Goal: Register for event/course

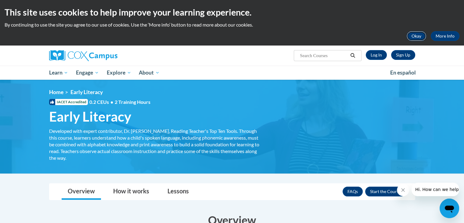
click at [417, 36] on button "Okay" at bounding box center [416, 36] width 20 height 10
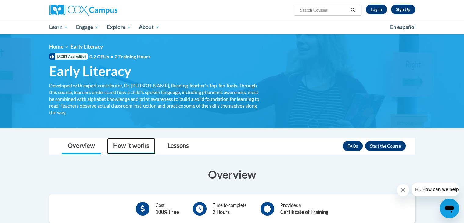
click at [143, 151] on link "How it works" at bounding box center [131, 146] width 48 height 16
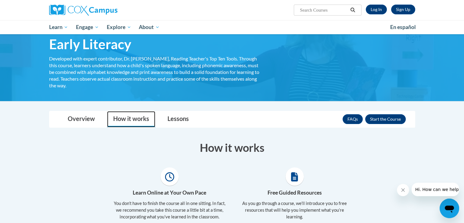
scroll to position [26, 0]
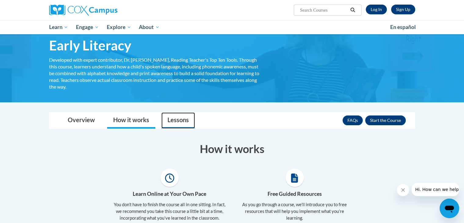
click at [177, 120] on link "Lessons" at bounding box center [178, 120] width 34 height 16
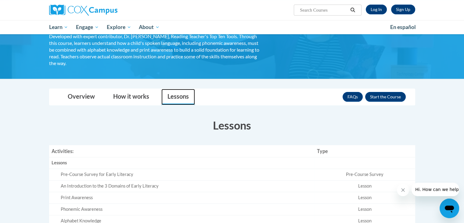
scroll to position [0, 0]
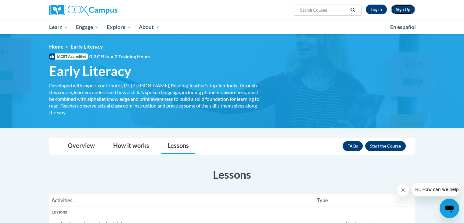
click at [400, 5] on link "Sign Up" at bounding box center [403, 10] width 24 height 10
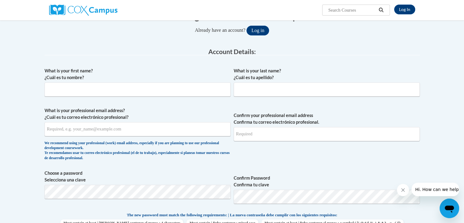
scroll to position [79, 0]
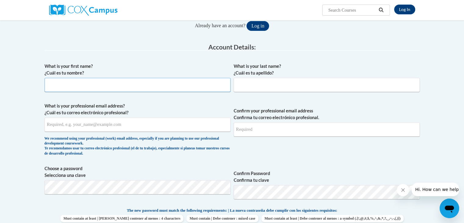
click at [148, 87] on input "What is your first name? ¿Cuál es tu nombre?" at bounding box center [138, 85] width 186 height 14
type input "Maiah"
click at [237, 86] on input "What is your last name? ¿Cuál es tu apellido?" at bounding box center [326, 85] width 186 height 14
type input "Martin"
click at [121, 126] on input "What is your professional email address? ¿Cuál es tu correo electrónico profesi…" at bounding box center [138, 124] width 186 height 14
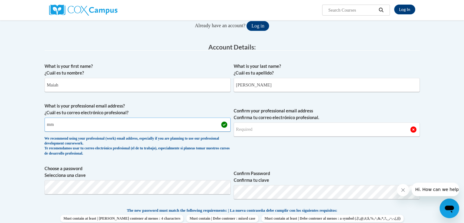
type input "m"
type input "mmart487@students.kennesaw.edu"
click at [266, 125] on input "Confirm your professional email address Confirma tu correo electrónico profesio…" at bounding box center [326, 129] width 186 height 14
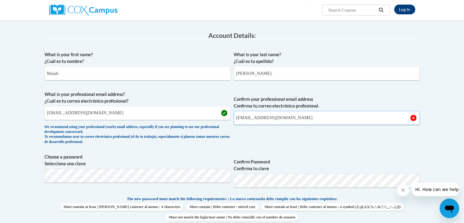
type input "mmart487@students.kennesaw.edu"
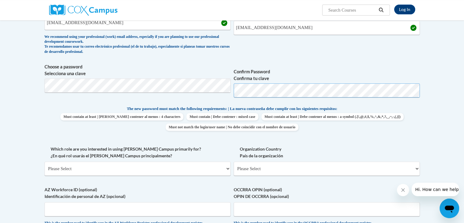
scroll to position [194, 0]
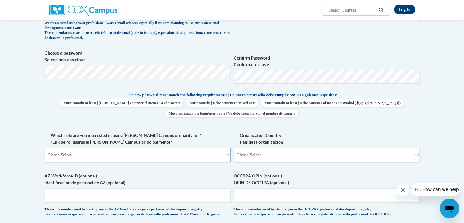
click at [155, 154] on select "Please Select College/University | Colegio/Universidad Community/Nonprofit Part…" at bounding box center [138, 155] width 186 height 14
select select "5a18ea06-2b54-4451-96f2-d152daf9eac5"
click at [45, 148] on select "Please Select College/University | Colegio/Universidad Community/Nonprofit Part…" at bounding box center [138, 155] width 186 height 14
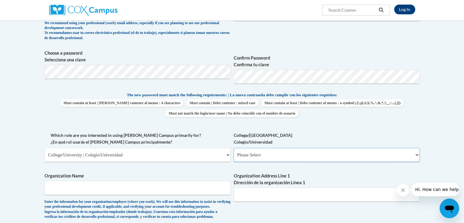
click at [257, 150] on select "Please Select College/University Staff | Empleado universitario College/Univers…" at bounding box center [326, 155] width 186 height 14
click at [233, 148] on select "Please Select College/University Staff | Empleado universitario College/Univers…" at bounding box center [326, 155] width 186 height 14
click at [260, 153] on select "Please Select College/University Staff | Empleado universitario College/Univers…" at bounding box center [326, 155] width 186 height 14
select select "99b32b07-cffc-426c-8bf6-0cd77760d84b"
click at [233, 148] on select "Please Select College/University Staff | Empleado universitario College/Univers…" at bounding box center [326, 155] width 186 height 14
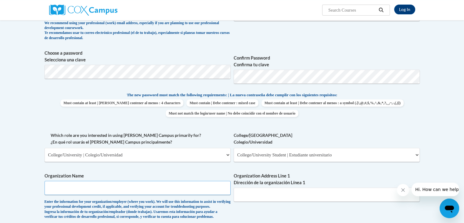
click at [123, 193] on input "Organization Name" at bounding box center [138, 187] width 186 height 14
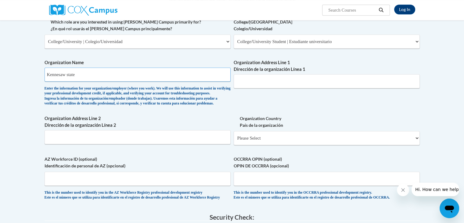
scroll to position [309, 0]
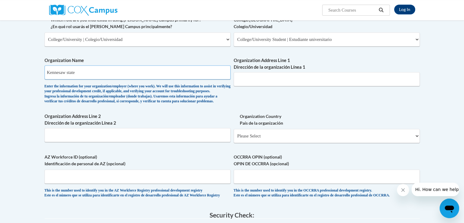
type input "Kennesaw state"
click at [279, 143] on select "Please Select United States | Estados Unidos Outside of the United States | Fue…" at bounding box center [326, 136] width 186 height 14
select select "ad49bcad-a171-4b2e-b99c-48b446064914"
click at [233, 138] on select "Please Select United States | Estados Unidos Outside of the United States | Fue…" at bounding box center [326, 136] width 186 height 14
select select
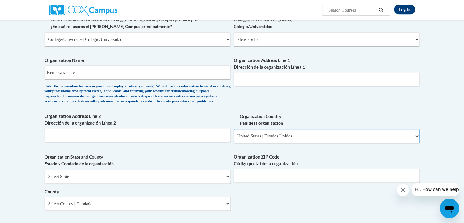
scroll to position [326, 0]
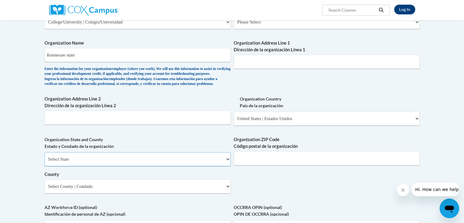
click at [133, 166] on select "Select State Alabama Alaska Arizona Arkansas California Colorado Connecticut De…" at bounding box center [138, 159] width 186 height 14
select select "Georgia"
click at [45, 162] on select "Select State Alabama Alaska Arizona Arkansas California Colorado Connecticut De…" at bounding box center [138, 159] width 186 height 14
click at [280, 165] on input "Organization ZIP Code Código postal de la organización" at bounding box center [326, 158] width 186 height 14
type input "30144"
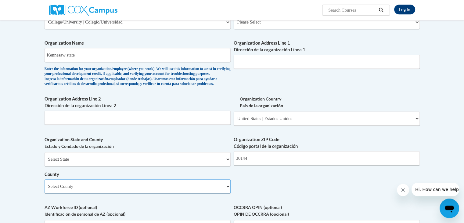
click at [162, 193] on select "Select County Appling Atkinson Bacon Baker Baldwin Banks Barrow Bartow Ben Hill…" at bounding box center [138, 186] width 186 height 14
select select "Cobb"
click at [45, 189] on select "Select County Appling Atkinson Bacon Baker Baldwin Banks Barrow Bartow Ben Hill…" at bounding box center [138, 186] width 186 height 14
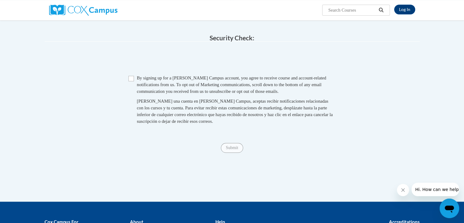
scroll to position [554, 0]
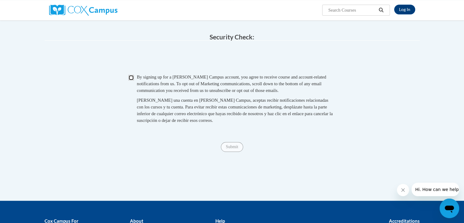
click at [132, 80] on input "Checkbox" at bounding box center [130, 77] width 5 height 5
checkbox input "true"
click at [229, 151] on input "Submit" at bounding box center [232, 147] width 22 height 10
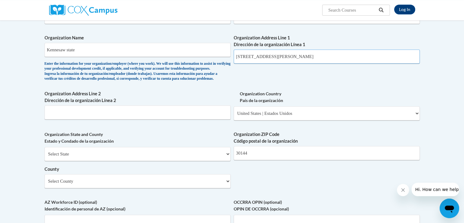
scroll to position [332, 0]
type input "1"
click at [32, 211] on body "Log In Search Search... Create an Account Reading belongs to all of us - join o…" at bounding box center [232, 96] width 464 height 857
click at [257, 59] on input "Organization Address Line 1 Dirección de la organización Línea 1" at bounding box center [326, 56] width 186 height 14
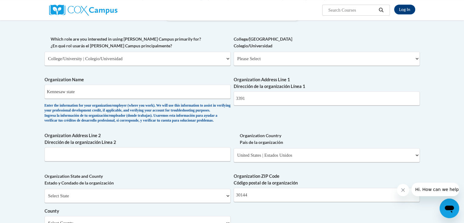
scroll to position [290, 0]
click at [287, 95] on input "3391" at bounding box center [326, 98] width 186 height 14
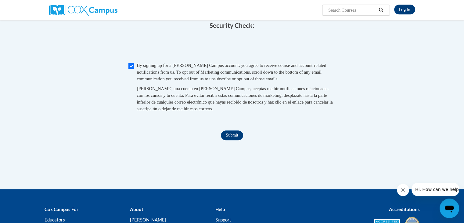
scroll to position [567, 0]
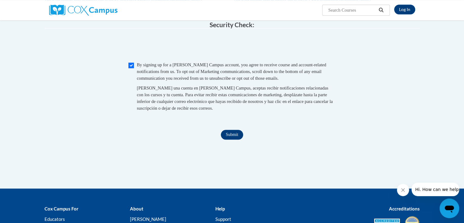
type input "3391 Town Point Dr"
click at [230, 139] on input "Submit" at bounding box center [232, 135] width 22 height 10
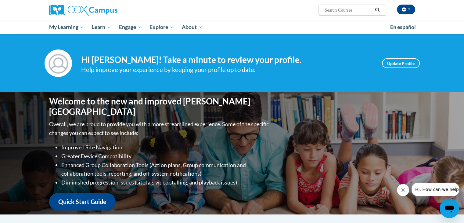
click at [334, 10] on input "Search..." at bounding box center [348, 9] width 49 height 7
type input "early literacy"
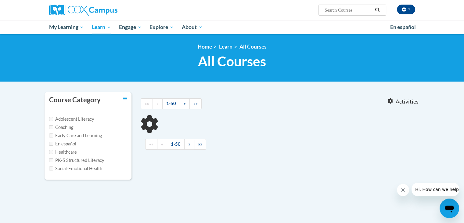
type input "early literacy"
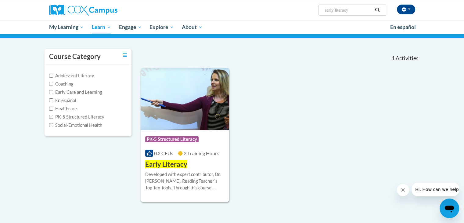
scroll to position [62, 0]
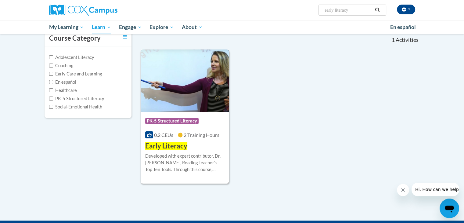
click at [186, 119] on span "PK-5 Structured Literacy" at bounding box center [171, 121] width 53 height 6
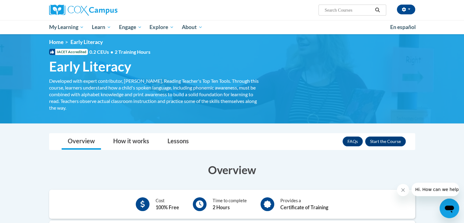
scroll to position [1, 0]
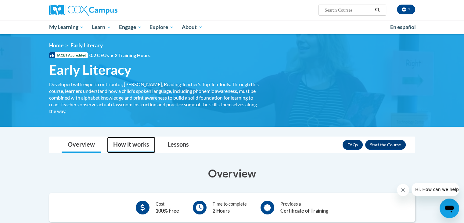
click at [144, 144] on link "How it works" at bounding box center [131, 145] width 48 height 16
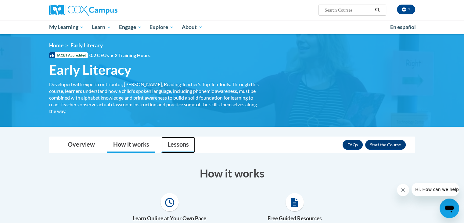
click at [177, 137] on link "Lessons" at bounding box center [178, 145] width 34 height 16
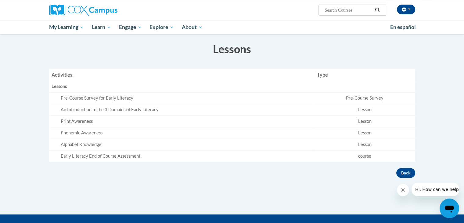
scroll to position [123, 0]
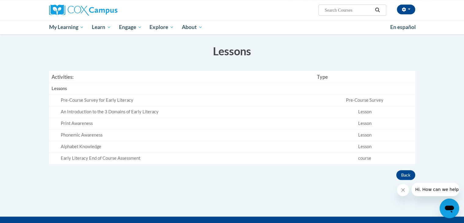
click at [311, 103] on td "Pre-Course Survey for Early Literacy" at bounding box center [181, 100] width 265 height 12
click at [309, 104] on td "Pre-Course Survey for Early Literacy" at bounding box center [181, 100] width 265 height 12
click at [105, 113] on div "An Introduction to the 3 Domains of Early Literacy" at bounding box center [186, 112] width 251 height 6
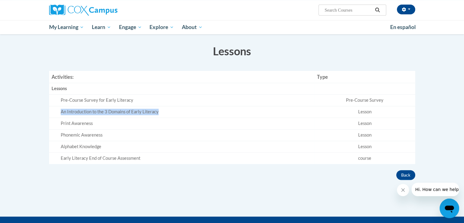
click at [105, 113] on div "An Introduction to the 3 Domains of Early Literacy" at bounding box center [186, 112] width 251 height 6
click at [116, 44] on h3 "Lessons" at bounding box center [232, 50] width 366 height 15
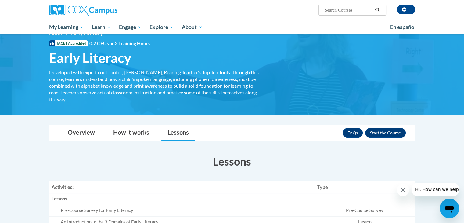
scroll to position [0, 0]
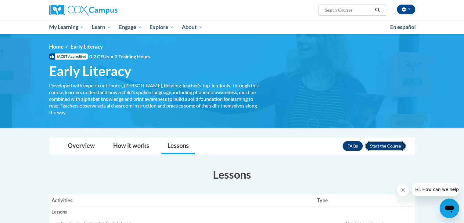
click at [379, 142] on button "Enroll" at bounding box center [385, 146] width 41 height 10
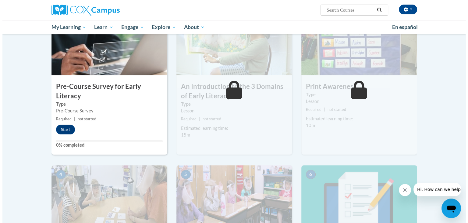
scroll to position [144, 0]
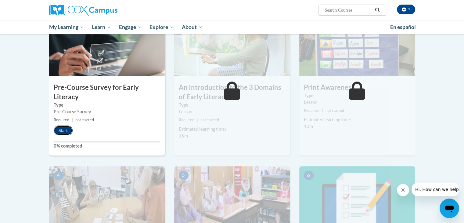
click at [66, 134] on button "Start" at bounding box center [63, 130] width 19 height 10
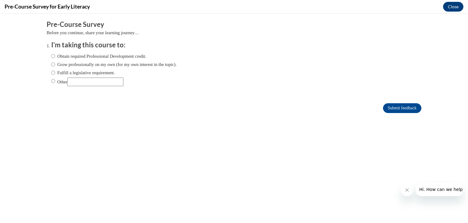
scroll to position [0, 0]
click at [66, 72] on label "Fulfill a legislative requirement." at bounding box center [83, 72] width 64 height 7
click at [55, 72] on input "Fulfill a legislative requirement." at bounding box center [53, 72] width 4 height 7
radio input "true"
click at [76, 55] on label "Obtain required Professional Development credit." at bounding box center [98, 56] width 95 height 7
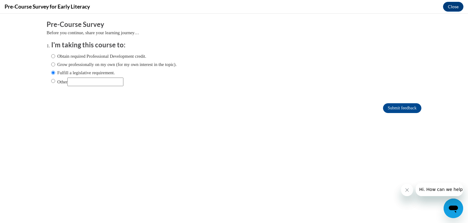
click at [55, 55] on input "Obtain required Professional Development credit." at bounding box center [53, 56] width 4 height 7
radio input "true"
click at [388, 107] on input "Submit feedback" at bounding box center [402, 108] width 38 height 10
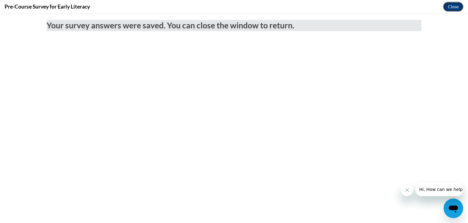
click at [454, 8] on button "Close" at bounding box center [453, 7] width 20 height 10
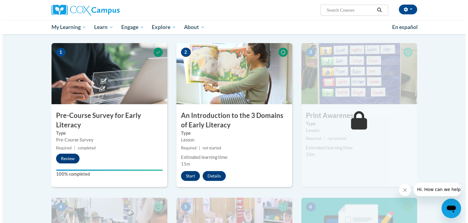
scroll to position [112, 0]
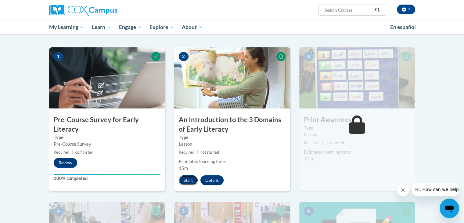
click at [191, 180] on button "Start" at bounding box center [188, 180] width 19 height 10
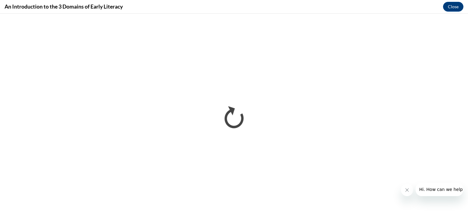
scroll to position [0, 0]
